Goal: Check status

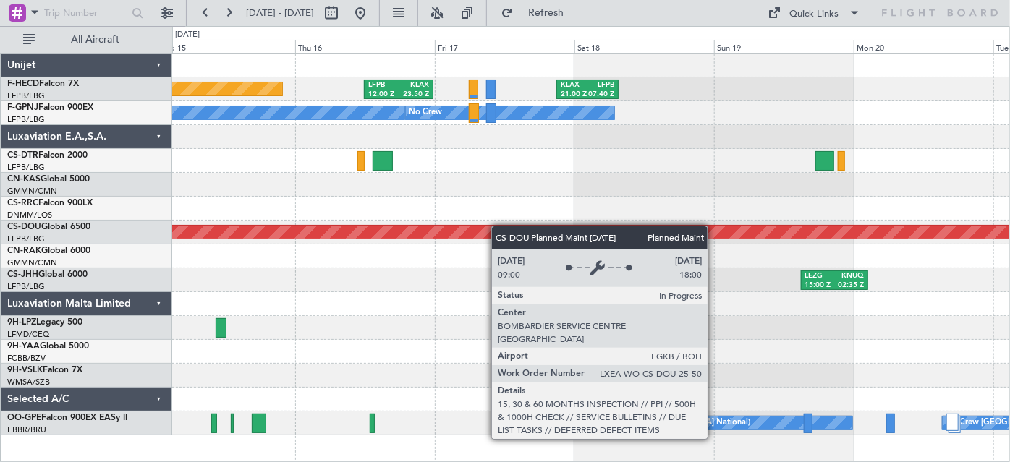
click at [498, 226] on div "Planned Maint [GEOGRAPHIC_DATA] ([GEOGRAPHIC_DATA]) LFPB 12:00 Z KLAX 23:50 Z K…" at bounding box center [591, 245] width 838 height 382
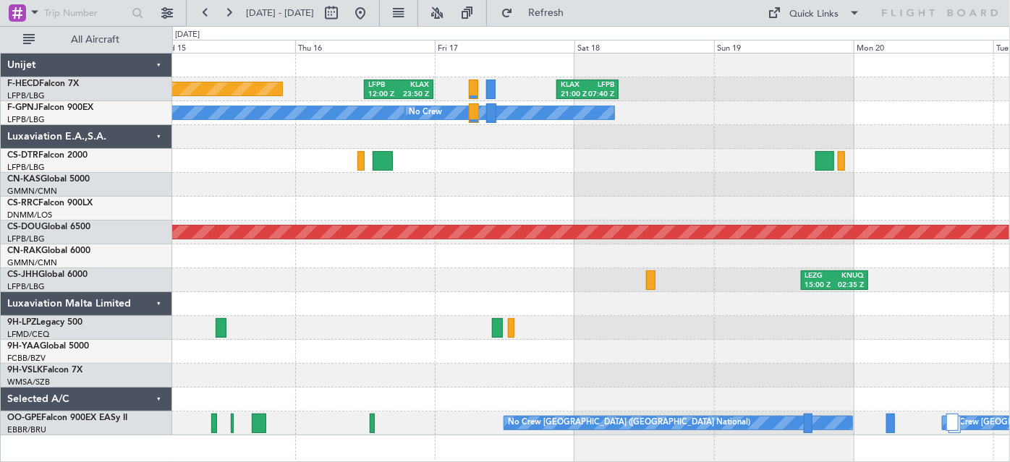
click at [692, 166] on div at bounding box center [591, 161] width 838 height 24
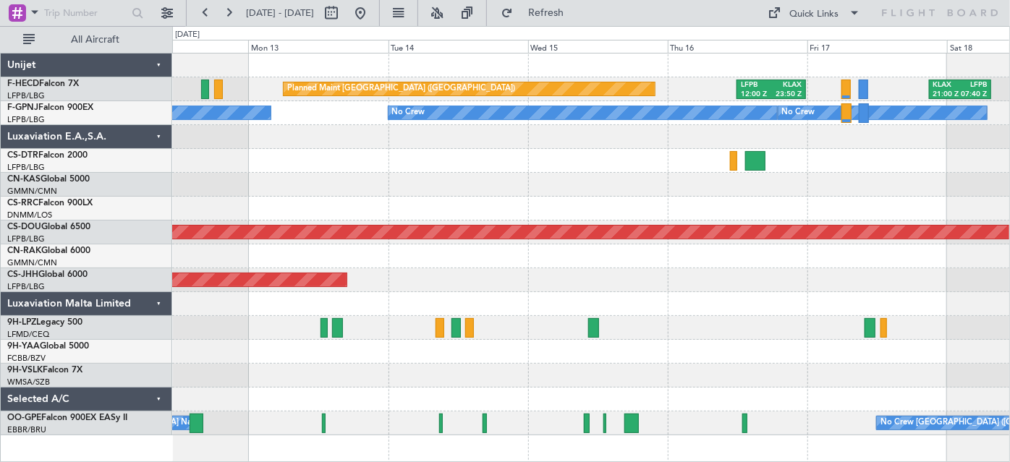
click at [505, 170] on div at bounding box center [591, 161] width 838 height 24
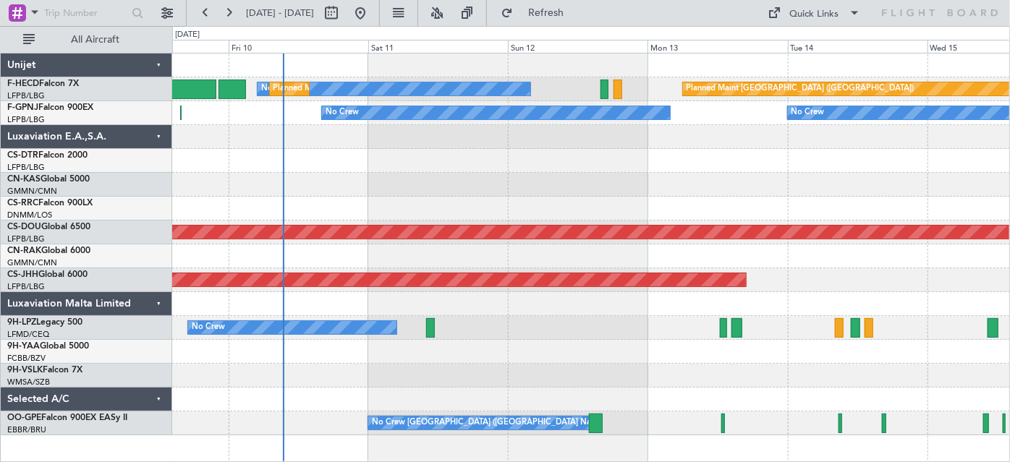
click at [409, 175] on div "Planned Maint [GEOGRAPHIC_DATA] ([GEOGRAPHIC_DATA]) No Crew Planned Maint [GEOG…" at bounding box center [591, 245] width 838 height 382
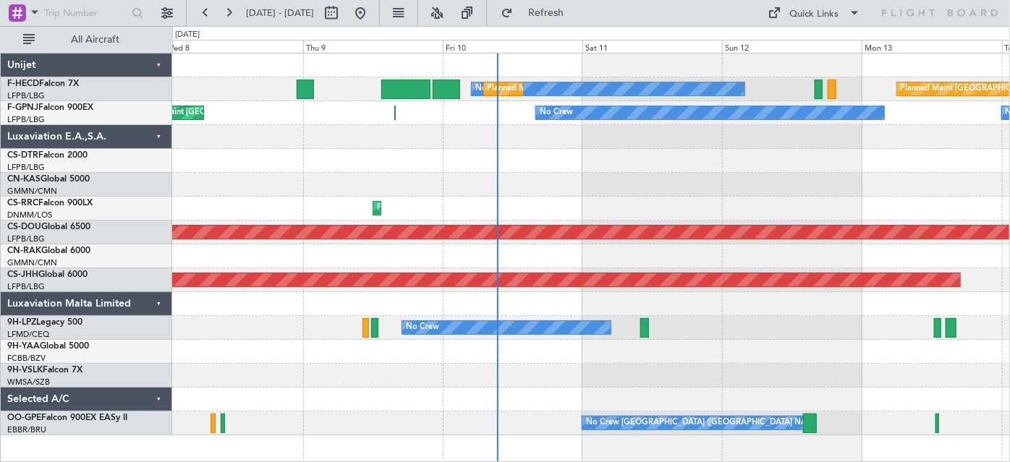
click at [340, 192] on div "Planned Maint [GEOGRAPHIC_DATA] ([GEOGRAPHIC_DATA]) No Crew Planned Maint [GEOG…" at bounding box center [505, 244] width 1010 height 436
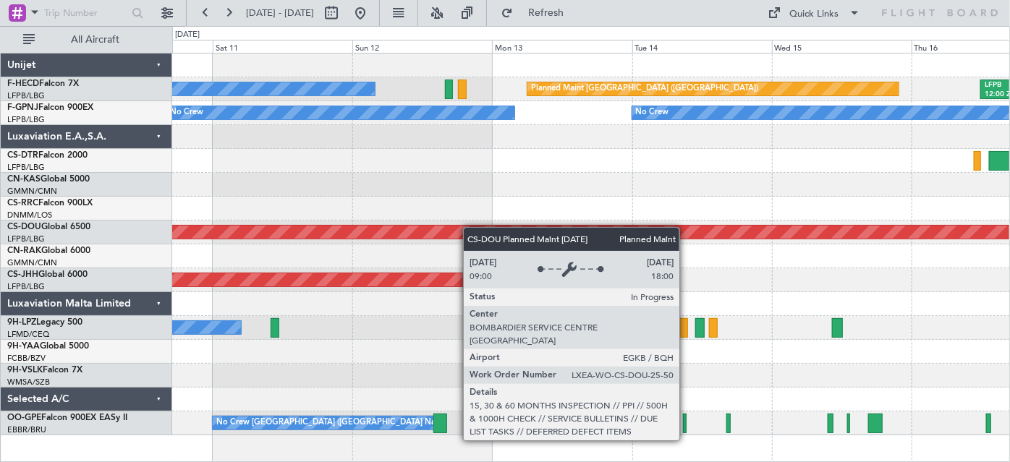
click at [374, 240] on div "Planned Maint [GEOGRAPHIC_DATA] ([GEOGRAPHIC_DATA]) No Crew LFPB 12:00 Z KLAX 2…" at bounding box center [591, 245] width 838 height 382
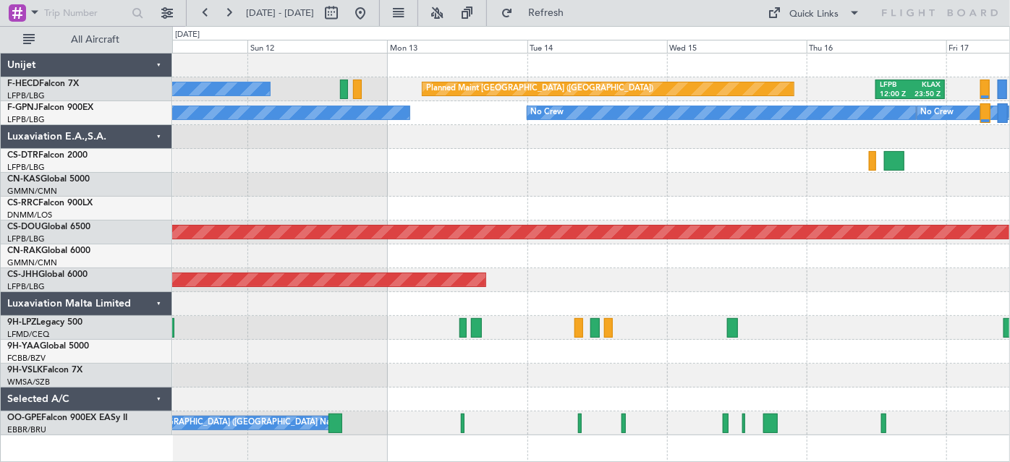
click at [454, 163] on div at bounding box center [591, 161] width 838 height 24
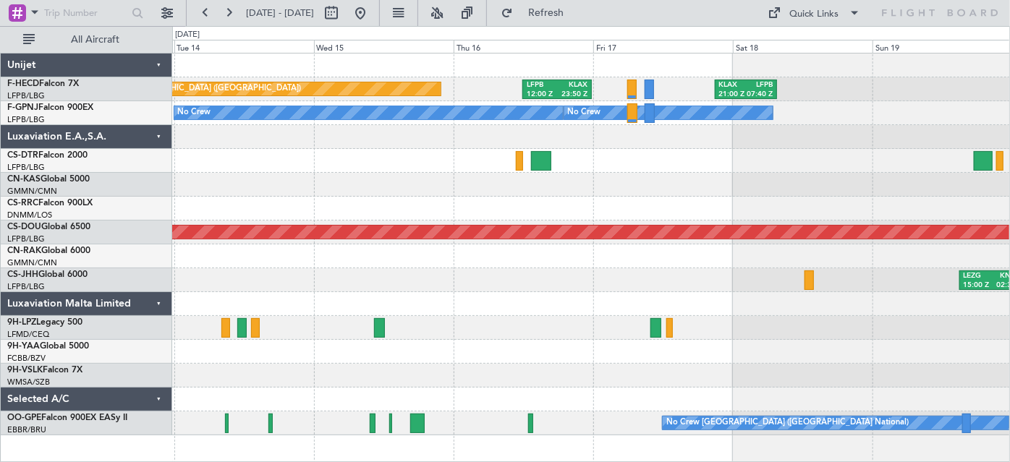
click at [284, 198] on div "Planned Maint [GEOGRAPHIC_DATA] ([GEOGRAPHIC_DATA]) LFPB 12:00 Z KLAX 23:50 Z K…" at bounding box center [591, 245] width 838 height 382
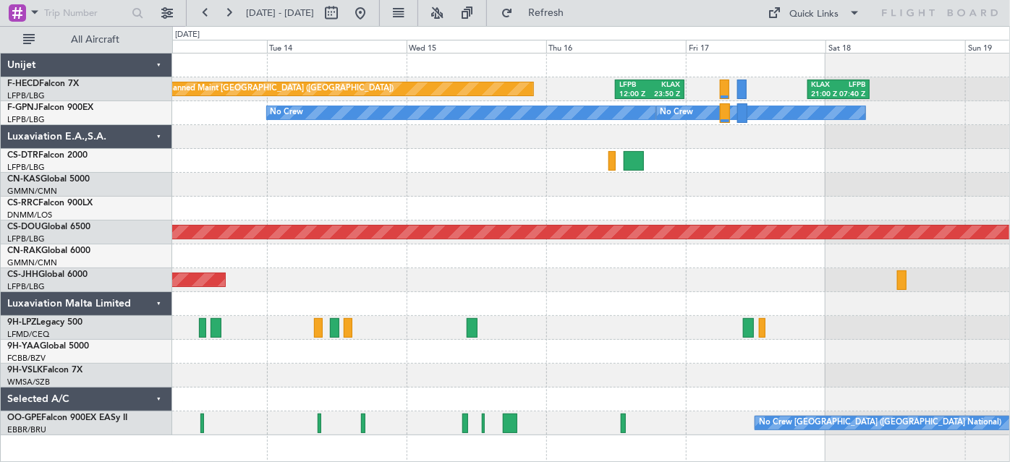
click at [629, 171] on div at bounding box center [591, 161] width 838 height 24
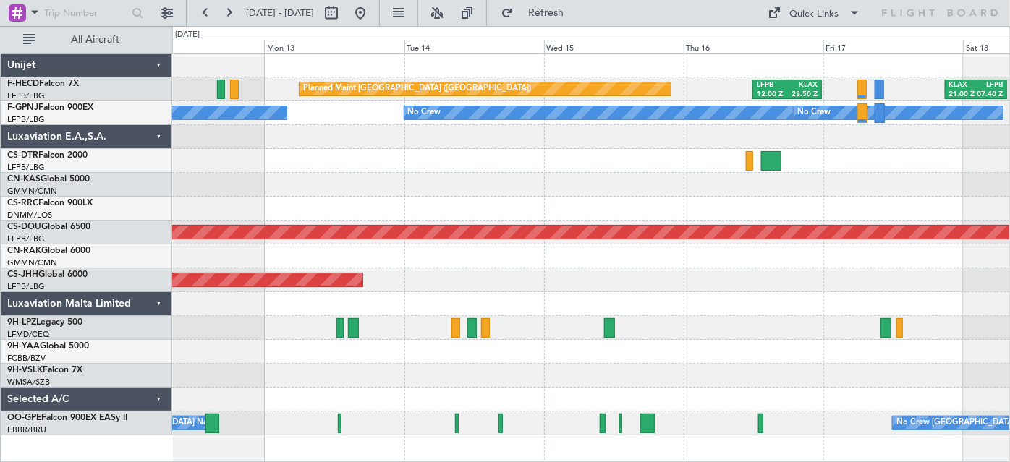
click at [587, 169] on div at bounding box center [591, 161] width 838 height 24
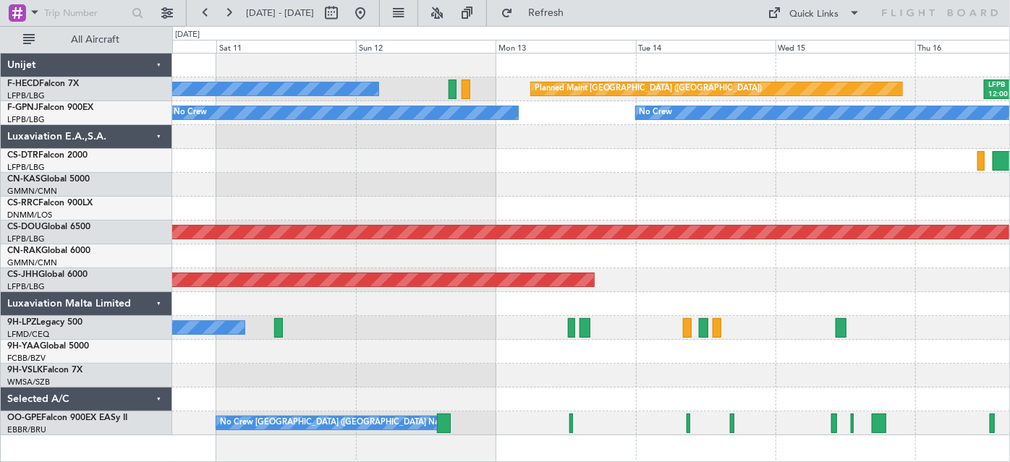
click at [603, 154] on div "Planned Maint [GEOGRAPHIC_DATA] ([GEOGRAPHIC_DATA]) LFPB 12:00 Z KLAX 23:50 Z N…" at bounding box center [591, 245] width 838 height 382
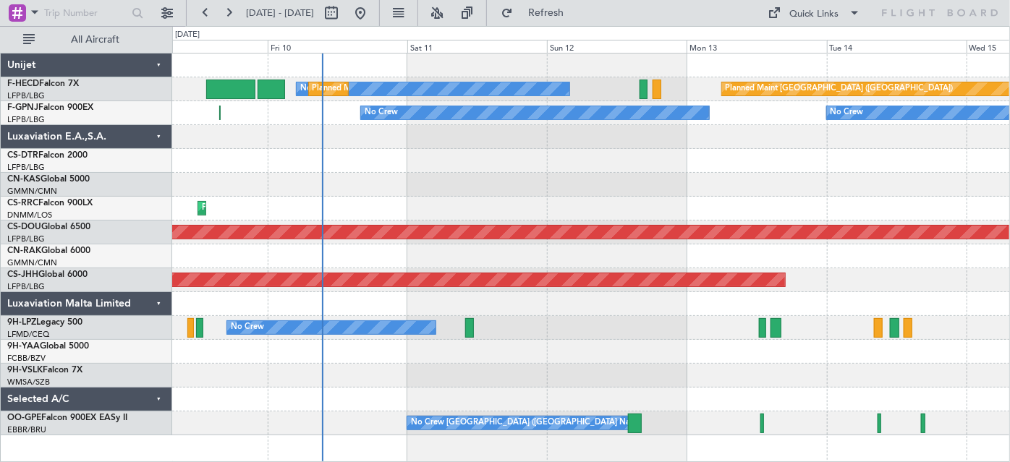
click at [597, 161] on div "Planned Maint [GEOGRAPHIC_DATA] ([GEOGRAPHIC_DATA]) No Crew Planned Maint [GEOG…" at bounding box center [591, 245] width 838 height 382
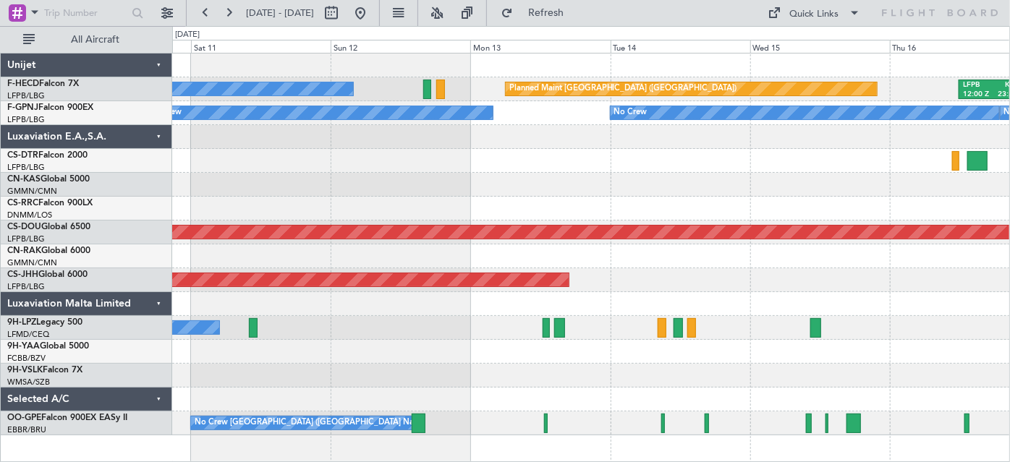
click at [578, 187] on div "Planned Maint [GEOGRAPHIC_DATA] ([GEOGRAPHIC_DATA]) No Crew LFPB 12:00 Z KLAX 2…" at bounding box center [591, 245] width 838 height 382
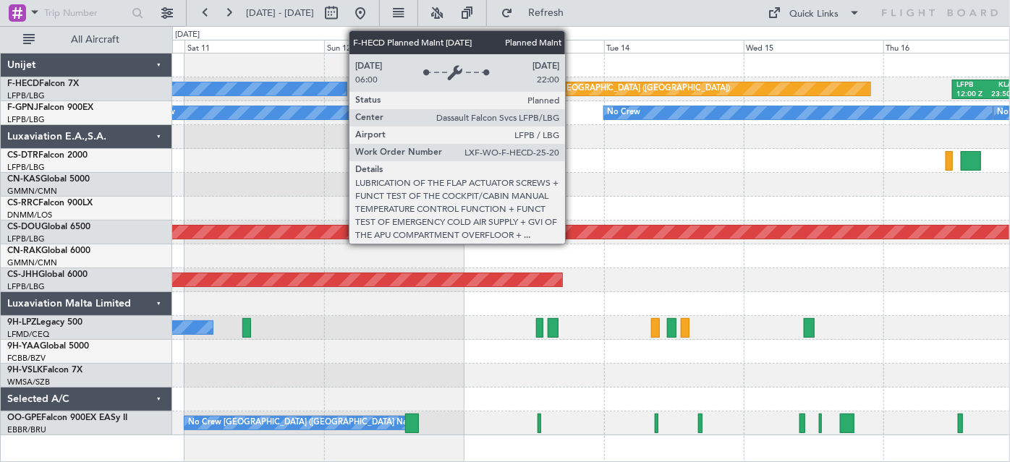
click at [572, 88] on div "Planned Maint [GEOGRAPHIC_DATA] ([GEOGRAPHIC_DATA])" at bounding box center [617, 89] width 228 height 22
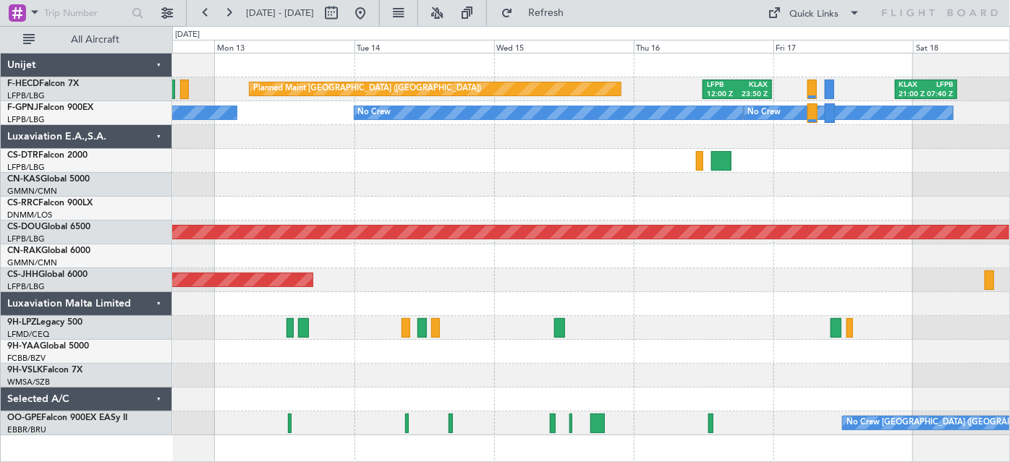
click at [569, 171] on div at bounding box center [591, 161] width 838 height 24
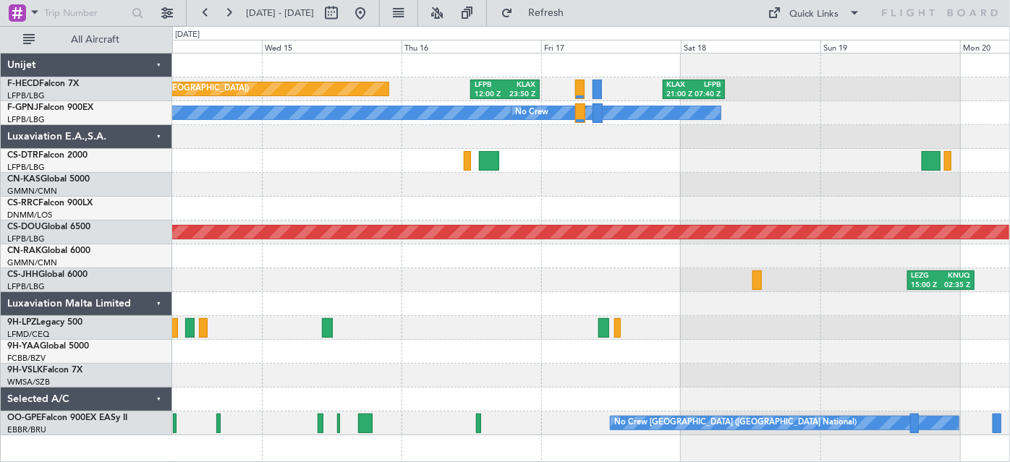
click at [596, 187] on div "Planned Maint [GEOGRAPHIC_DATA] ([GEOGRAPHIC_DATA]) LFPB 12:00 Z KLAX 23:50 Z K…" at bounding box center [591, 245] width 838 height 382
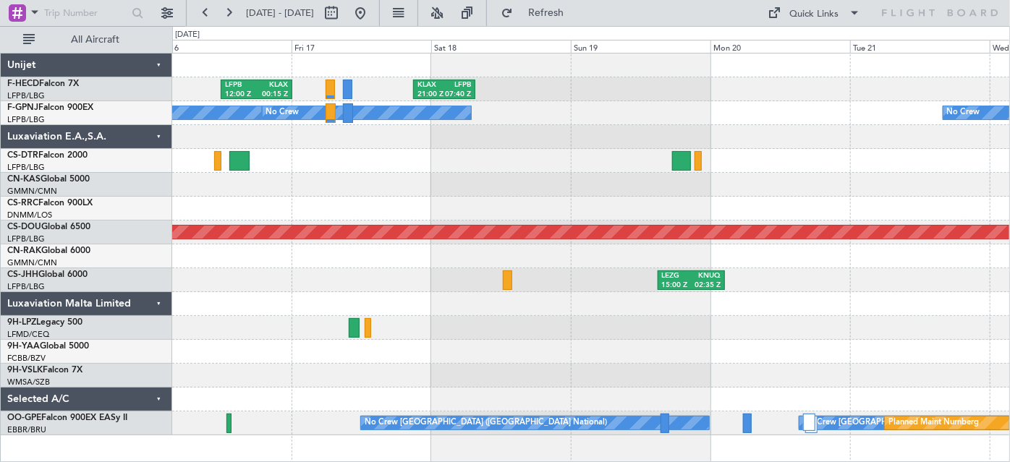
click at [768, 163] on div "LFPB 12:00 Z KLAX 00:15 Z KLAX 21:00 Z LFPB 07:40 Z Planned Maint [GEOGRAPHIC_D…" at bounding box center [591, 245] width 838 height 382
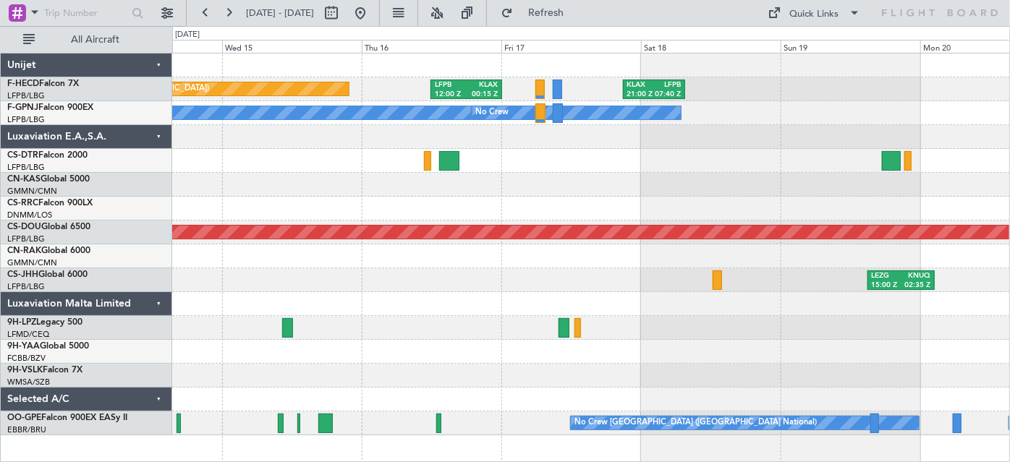
click at [617, 188] on div at bounding box center [591, 185] width 838 height 24
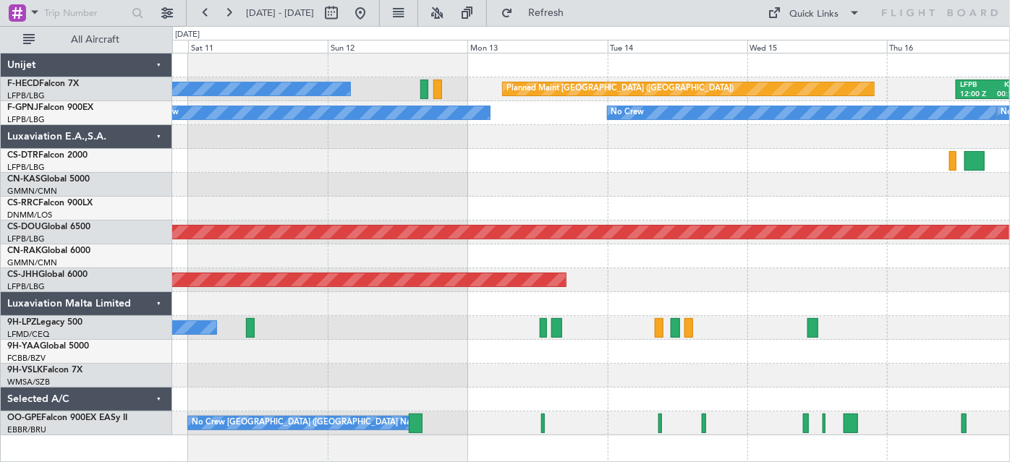
click at [579, 189] on div at bounding box center [591, 185] width 838 height 24
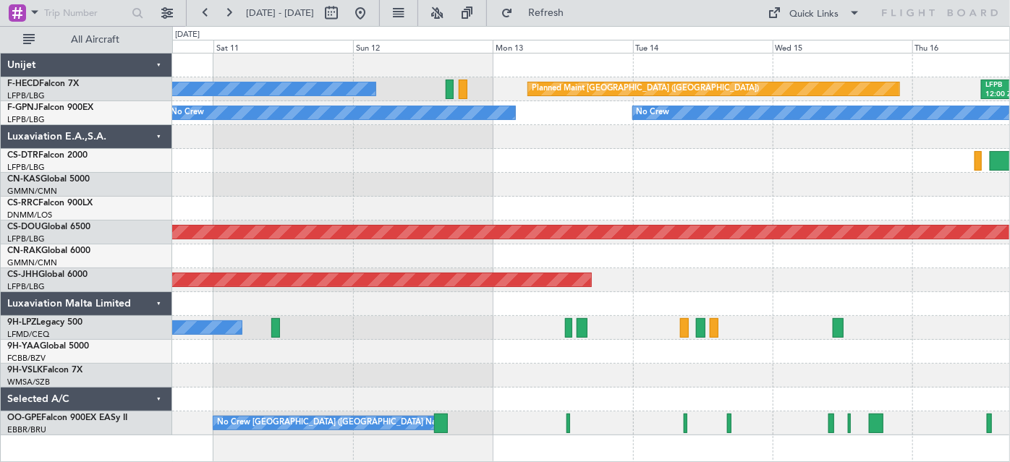
click at [473, 195] on div at bounding box center [591, 185] width 838 height 24
